Goal: Obtain resource: Download file/media

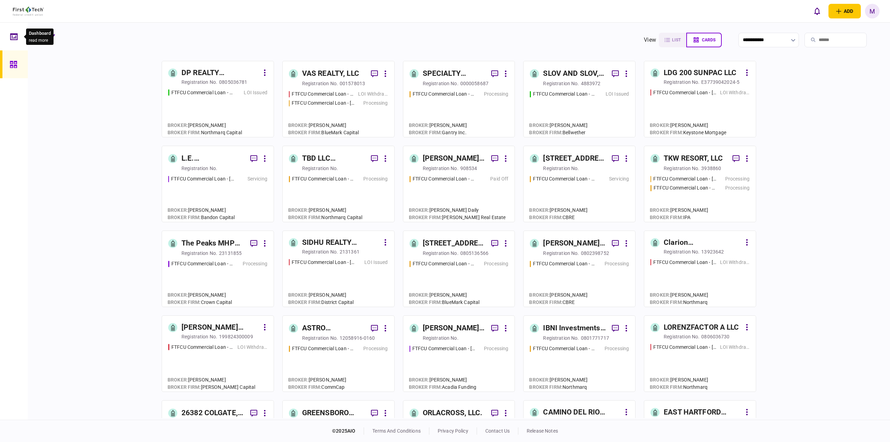
click at [11, 39] on icon at bounding box center [14, 37] width 8 height 8
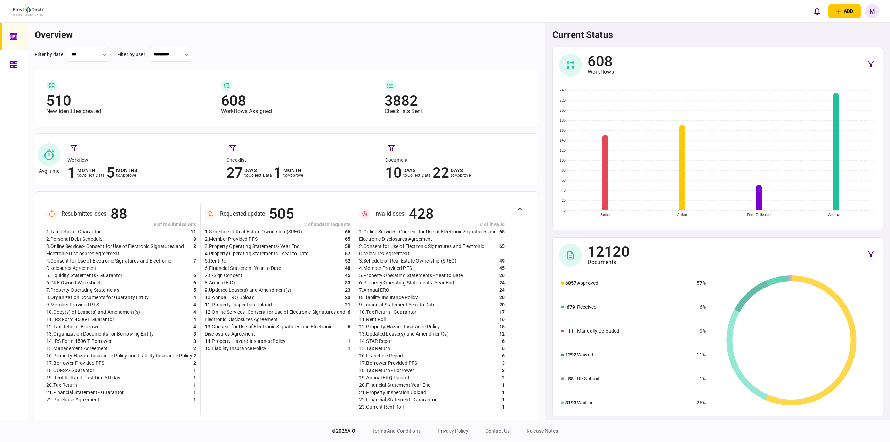
click at [733, 240] on div "12120 Documents" at bounding box center [718, 253] width 330 height 33
drag, startPoint x: 545, startPoint y: 152, endPoint x: 547, endPoint y: 239, distance: 87.0
click at [547, 239] on div "current status 608 Workflows Setup Active Data Collected Approved 0 20 40 60 80…" at bounding box center [717, 221] width 345 height 397
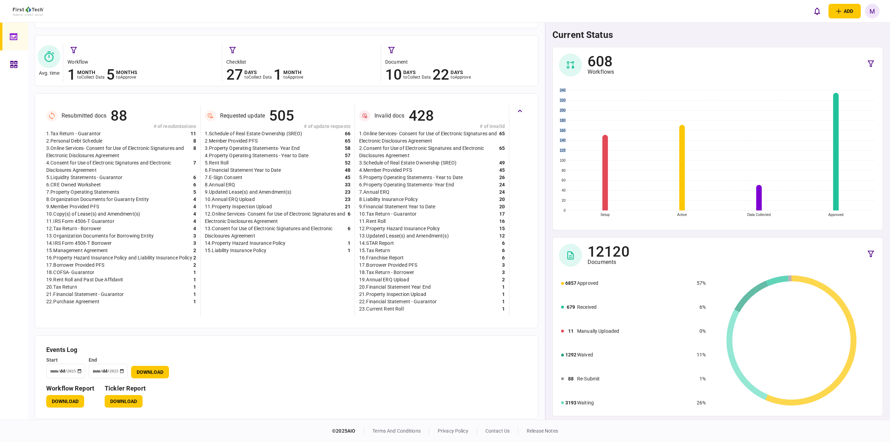
scroll to position [103, 0]
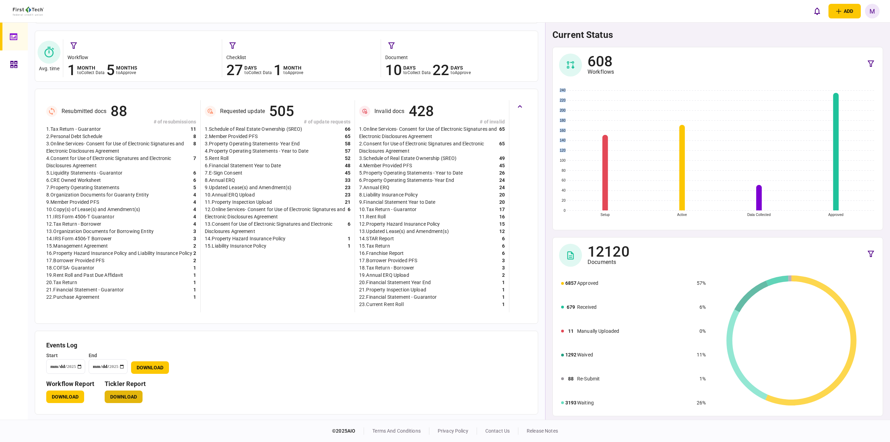
click at [130, 392] on button "Download" at bounding box center [124, 396] width 38 height 13
